Goal: Task Accomplishment & Management: Manage account settings

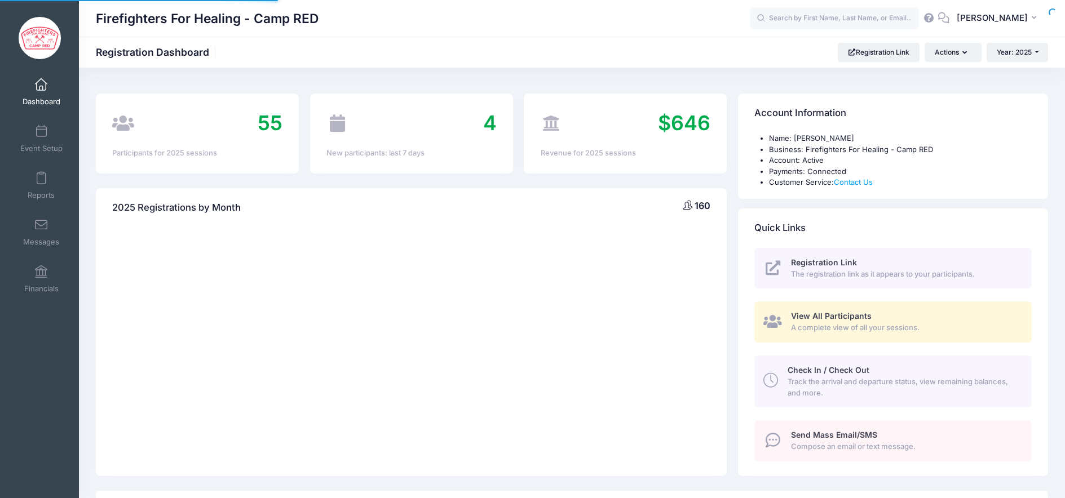
select select
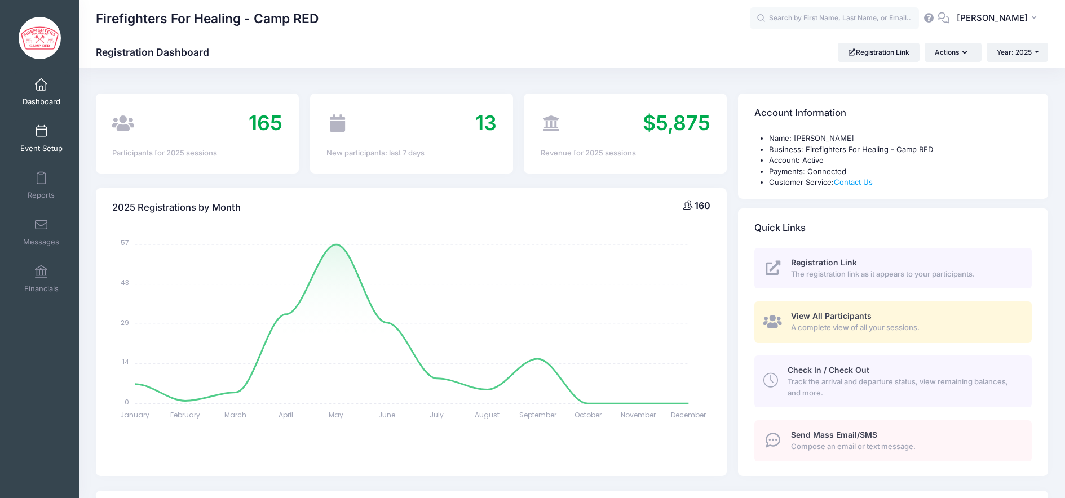
click at [43, 145] on span "Event Setup" at bounding box center [41, 149] width 42 height 10
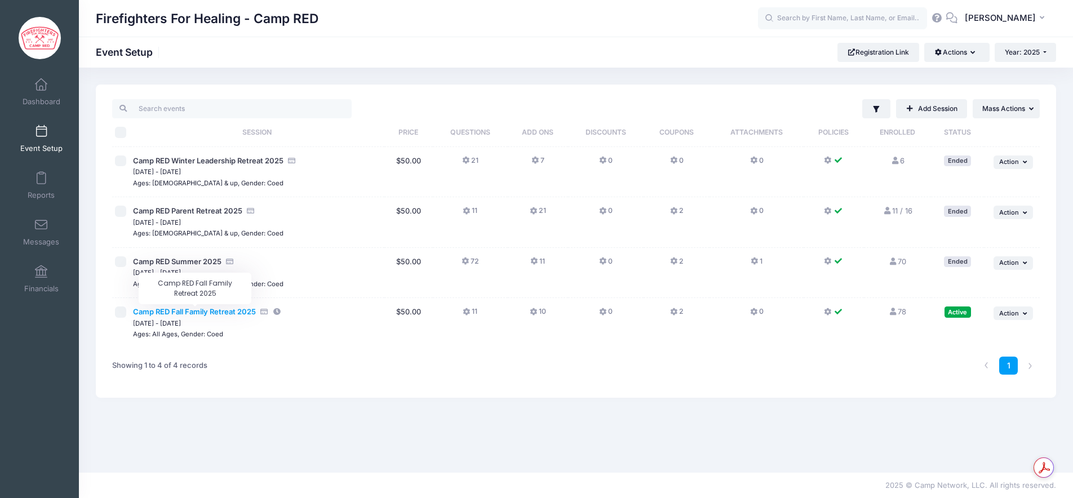
click at [230, 312] on span "Camp RED Fall Family Retreat 2025" at bounding box center [194, 311] width 123 height 9
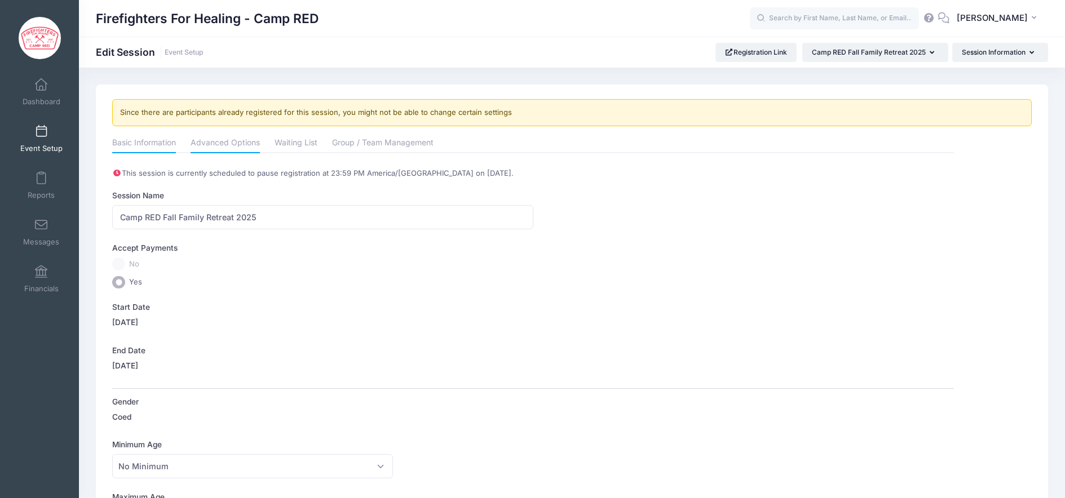
click at [217, 146] on link "Advanced Options" at bounding box center [224, 144] width 69 height 20
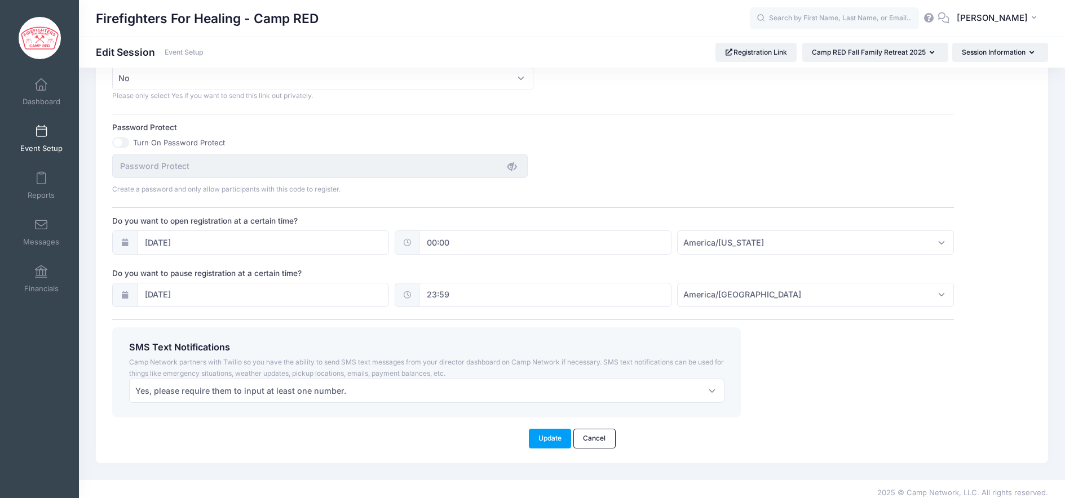
scroll to position [748, 0]
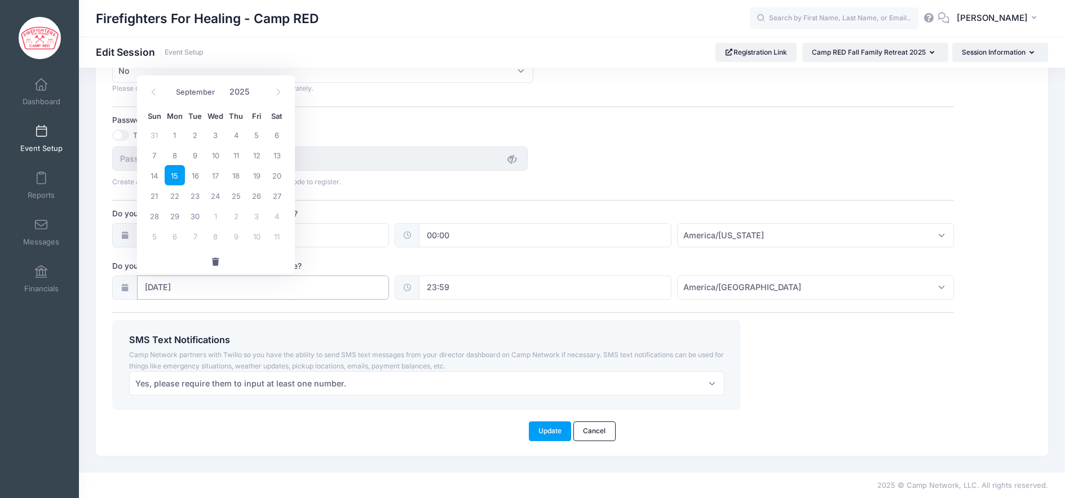
click at [301, 289] on input "[DATE]" at bounding box center [263, 288] width 252 height 24
click at [197, 177] on span "16" at bounding box center [195, 175] width 20 height 20
type input "[DATE]"
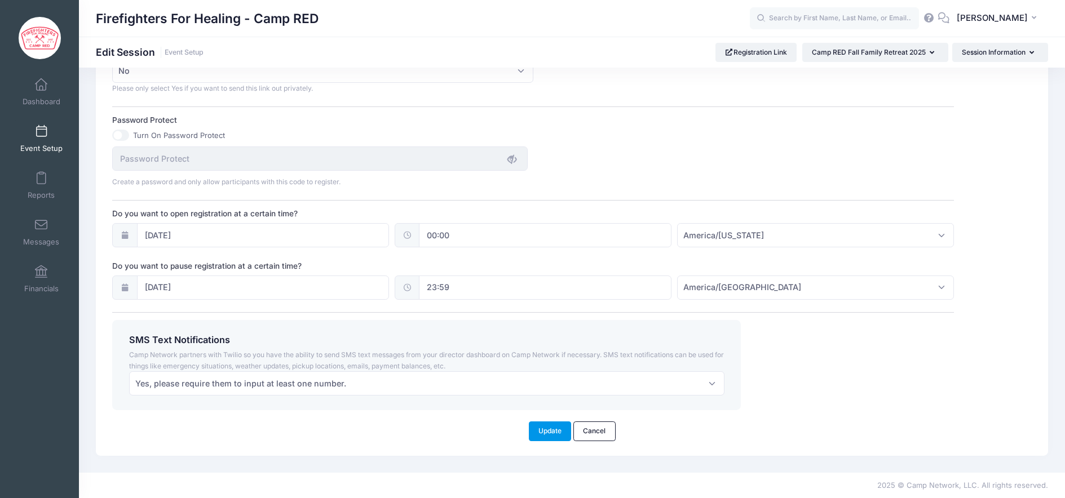
click at [550, 432] on button "Update" at bounding box center [550, 431] width 43 height 19
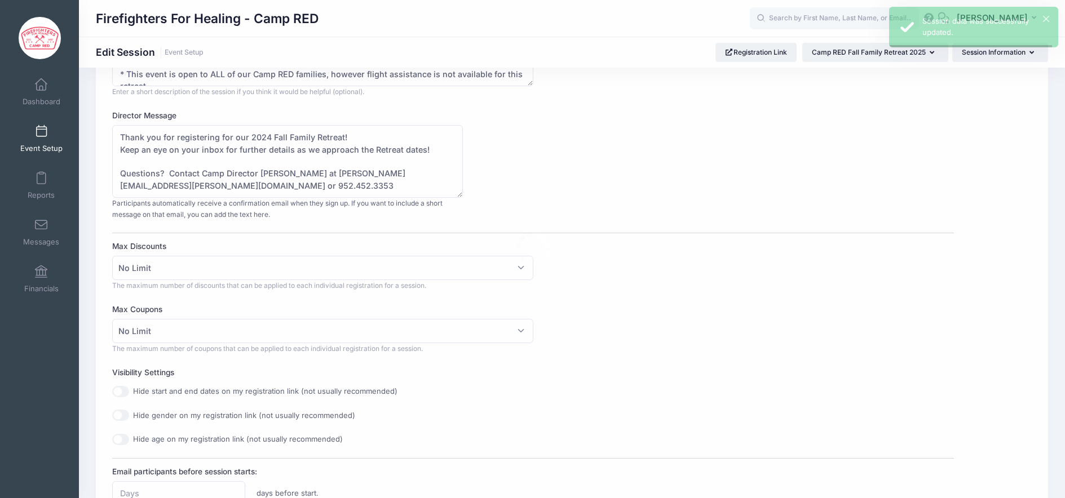
scroll to position [0, 0]
